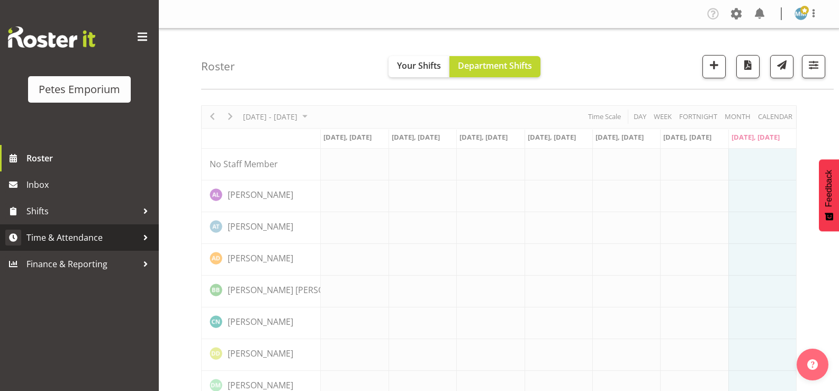
click at [104, 232] on span "Time & Attendance" at bounding box center [81, 238] width 111 height 16
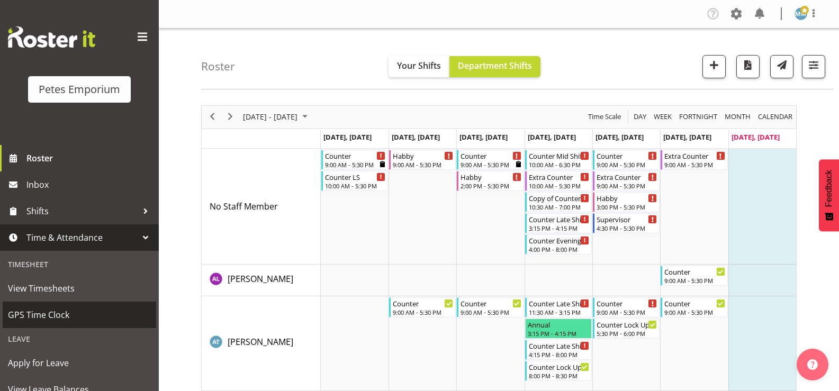
click at [64, 318] on span "GPS Time Clock" at bounding box center [79, 315] width 143 height 16
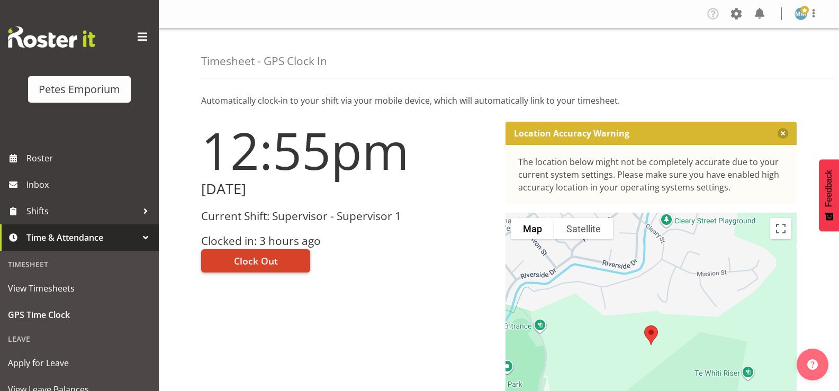
click at [253, 259] on span "Clock Out" at bounding box center [256, 261] width 44 height 14
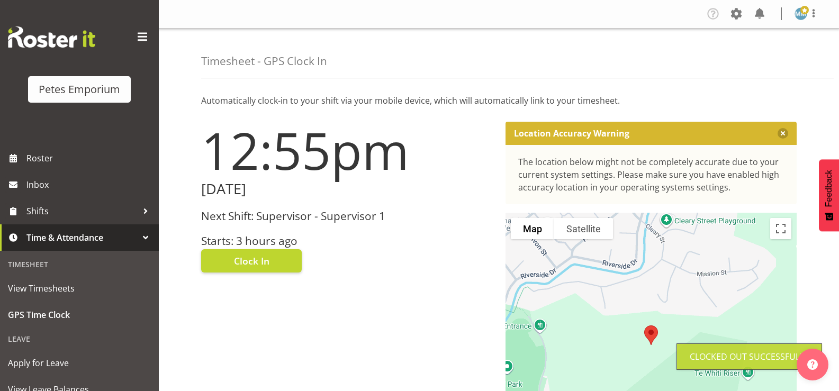
click at [801, 18] on img at bounding box center [801, 13] width 13 height 13
click at [742, 60] on link "Log Out" at bounding box center [770, 55] width 102 height 19
